Goal: Check status: Check status

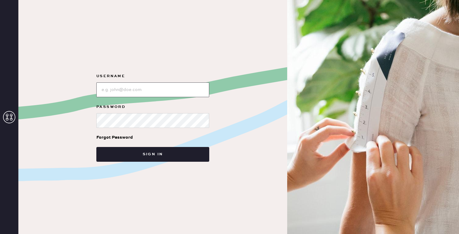
click at [180, 93] on input "loginName" at bounding box center [152, 89] width 113 height 15
type input "[PERSON_NAME][EMAIL_ADDRESS][PERSON_NAME][DOMAIN_NAME]"
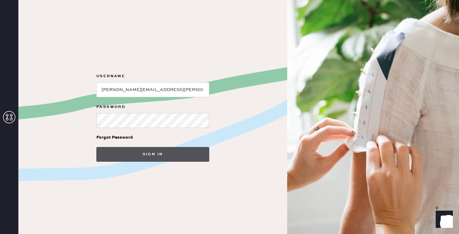
click at [168, 147] on button "Sign in" at bounding box center [152, 154] width 113 height 15
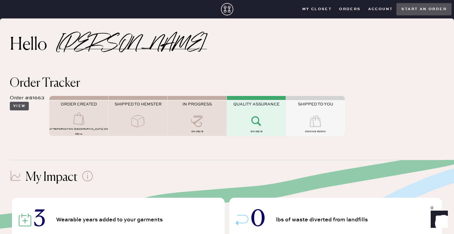
click at [24, 105] on button "View" at bounding box center [19, 106] width 19 height 9
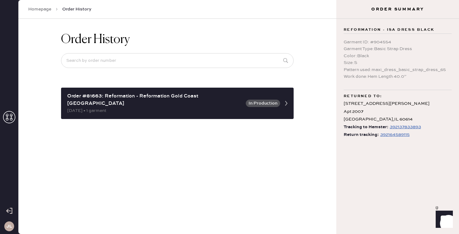
click at [288, 152] on div "Order History Order #81663: Reformation - Reformation [GEOGRAPHIC_DATA] [GEOGRA…" at bounding box center [177, 126] width 318 height 215
click at [387, 133] on div "392164589115" at bounding box center [394, 134] width 29 height 7
